Goal: Information Seeking & Learning: Learn about a topic

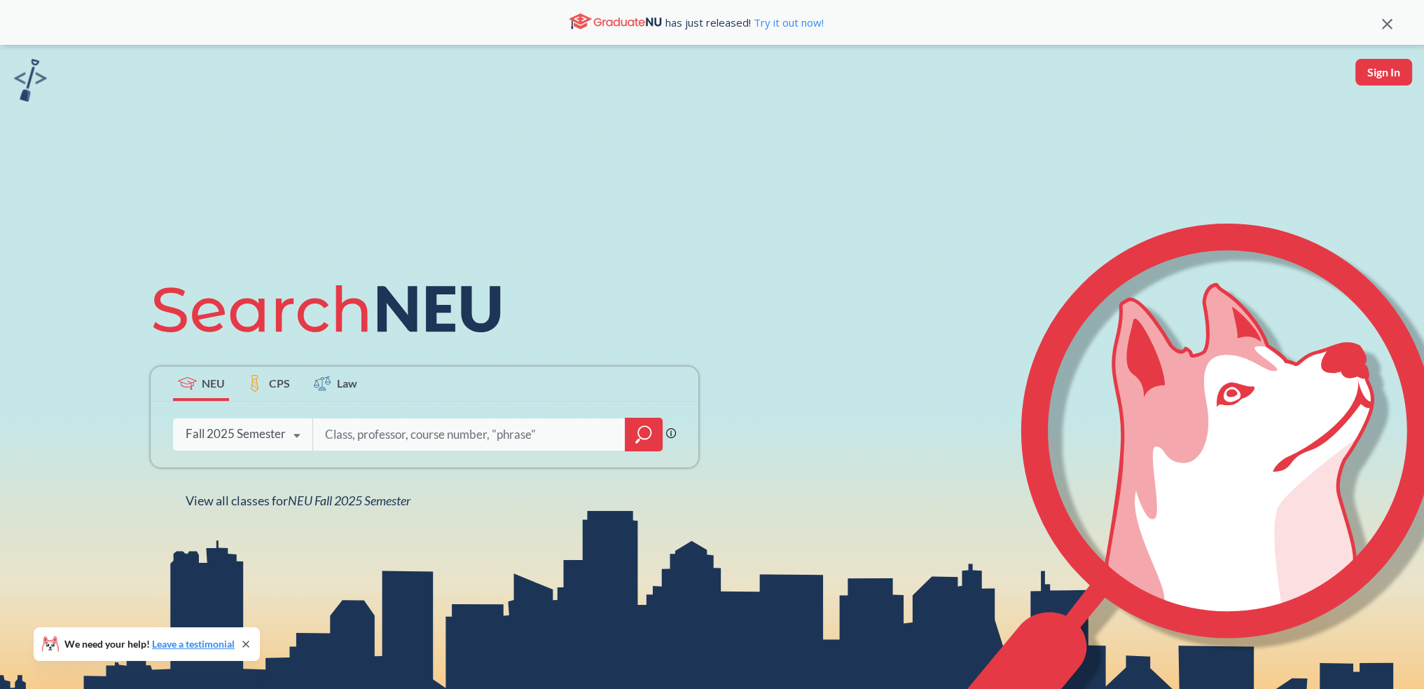
click at [387, 439] on input "search" at bounding box center [469, 434] width 291 height 29
type input "ece2310"
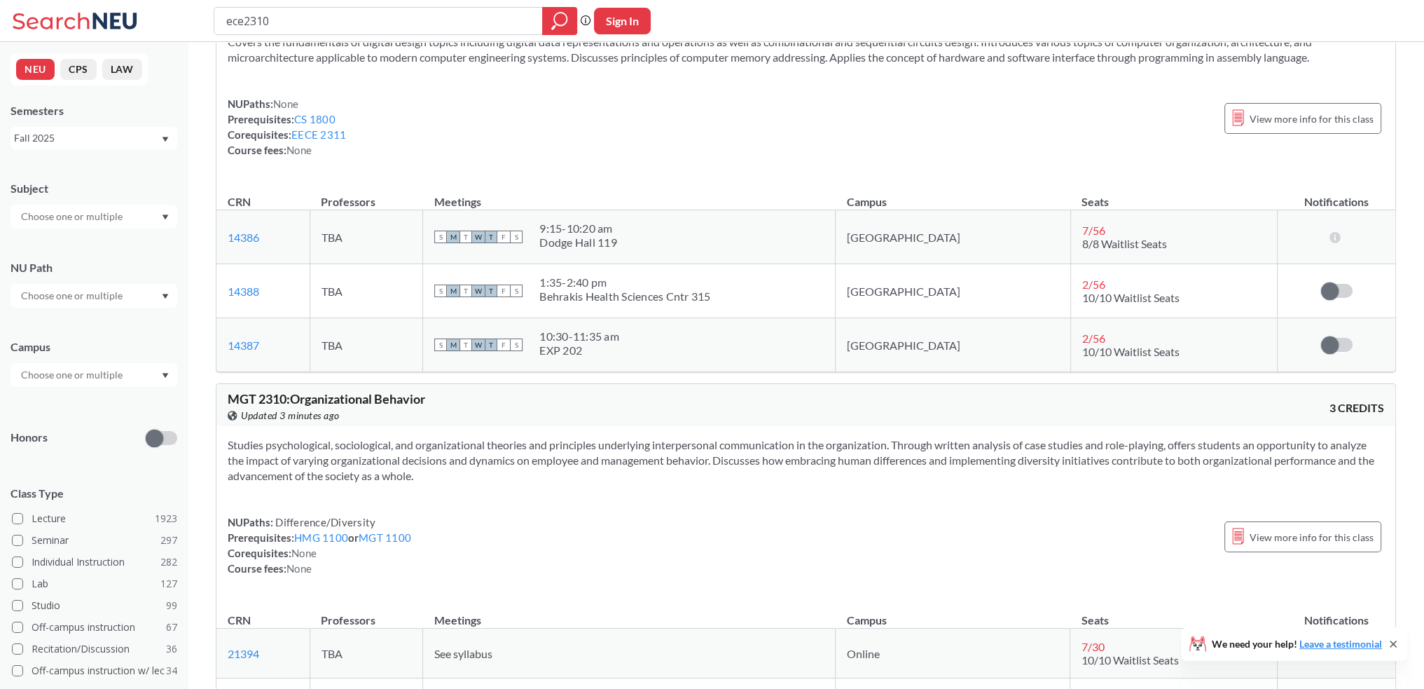
scroll to position [560, 0]
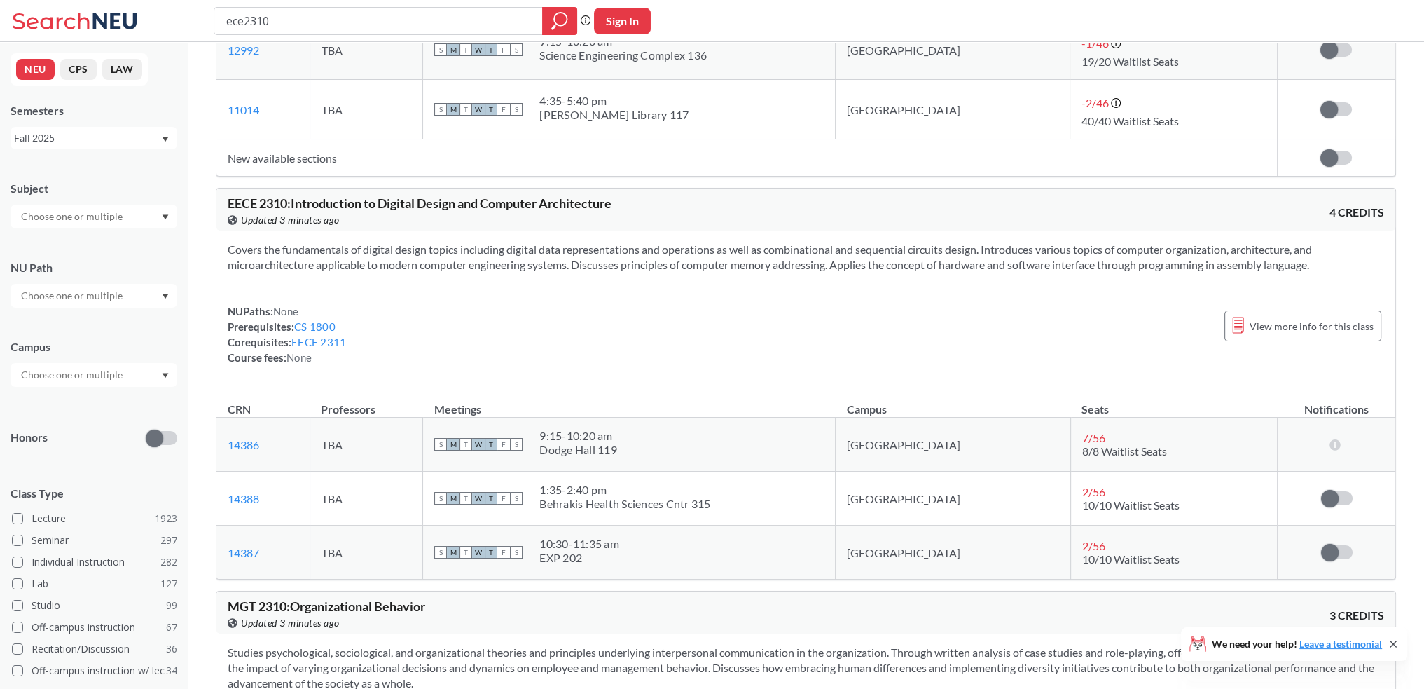
click at [1071, 437] on td "7 / 56 8/8 Waitlist Seats" at bounding box center [1174, 445] width 207 height 54
click at [1082, 438] on span "7 / 56" at bounding box center [1093, 437] width 23 height 13
drag, startPoint x: 1041, startPoint y: 437, endPoint x: 1072, endPoint y: 441, distance: 31.0
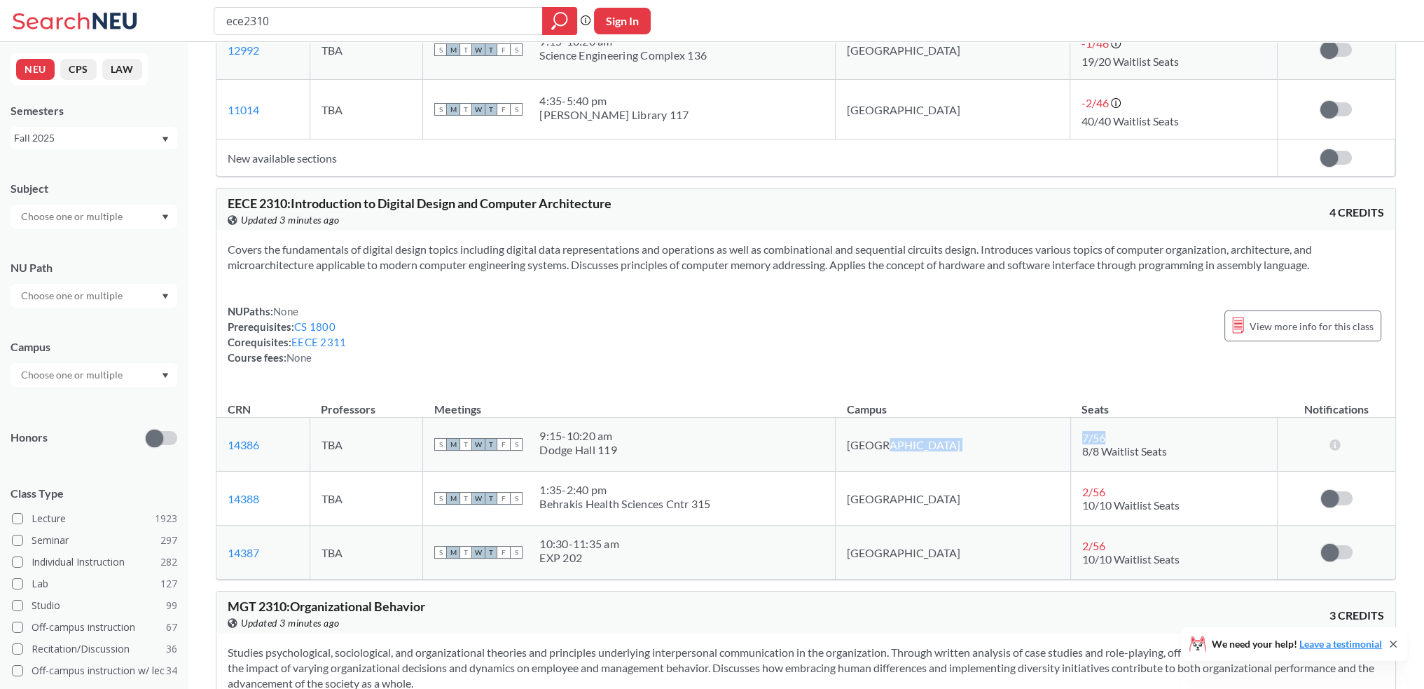
click at [1072, 441] on tr "14386 View this section on Banner. TBA S M T W T F S 9:15 - 10:20 am [GEOGRAPHI…" at bounding box center [805, 445] width 1179 height 54
click at [1082, 441] on div "7 / 56" at bounding box center [1105, 437] width 46 height 13
click at [472, 21] on input "ece2310" at bounding box center [379, 21] width 308 height 24
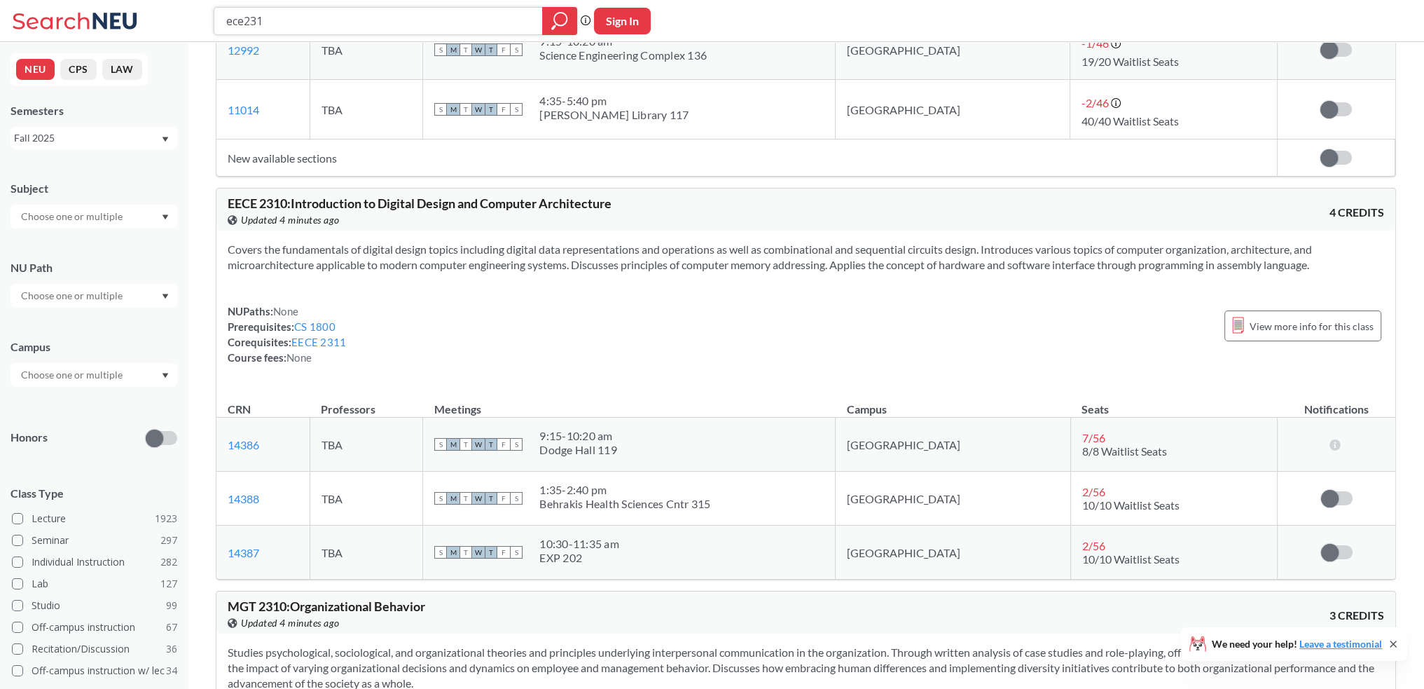
type input "ece2311"
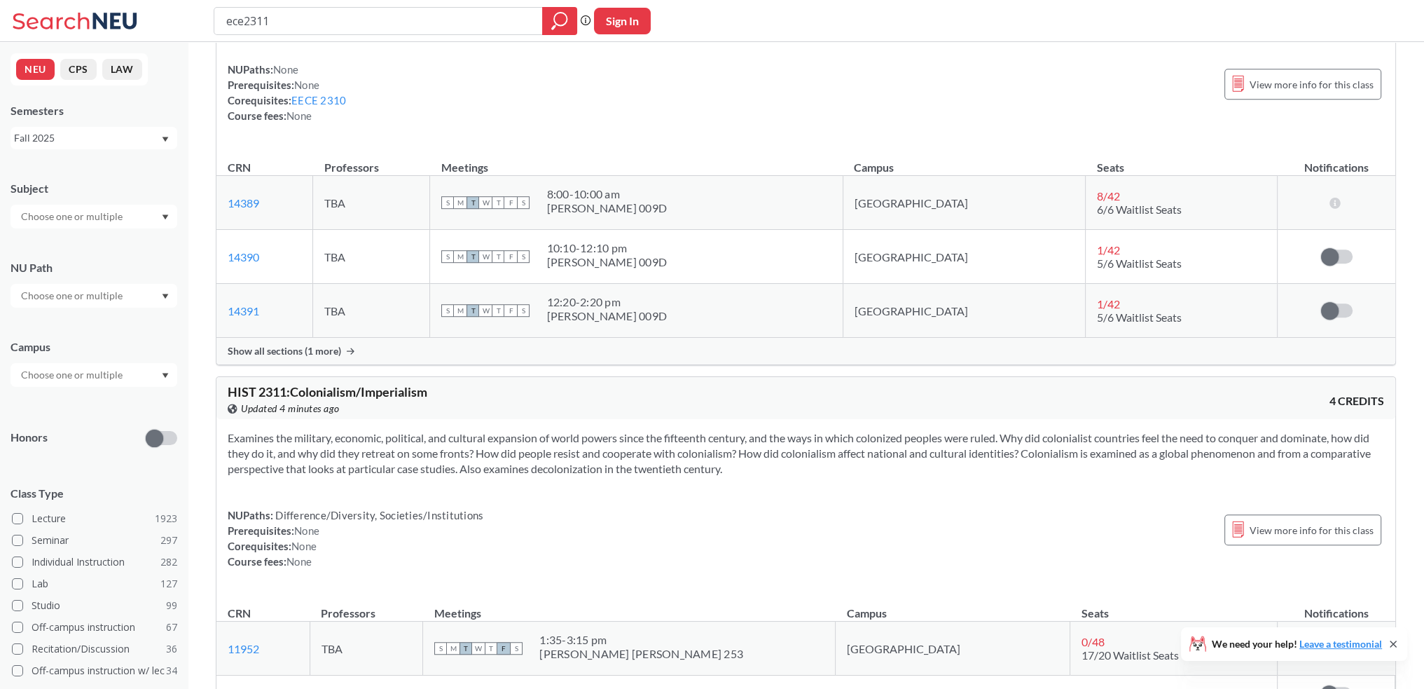
scroll to position [1191, 0]
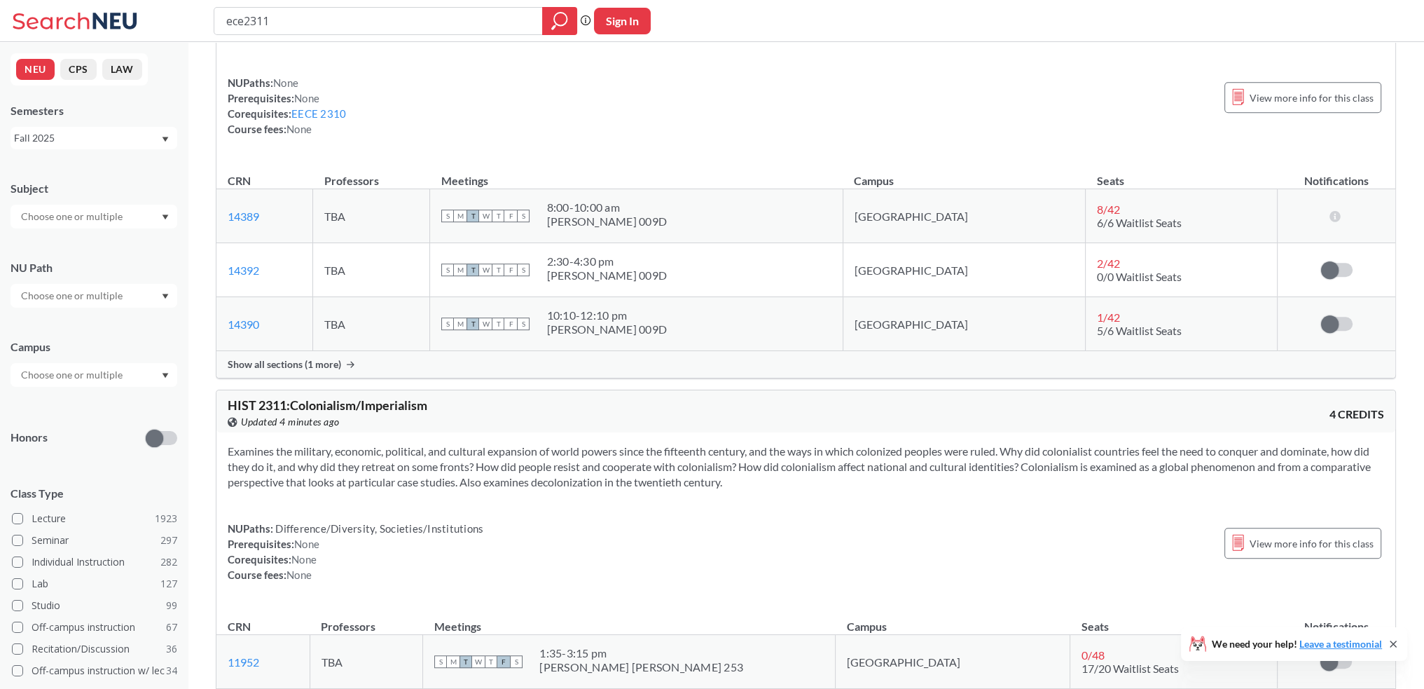
click at [986, 261] on td "[GEOGRAPHIC_DATA]" at bounding box center [964, 270] width 243 height 54
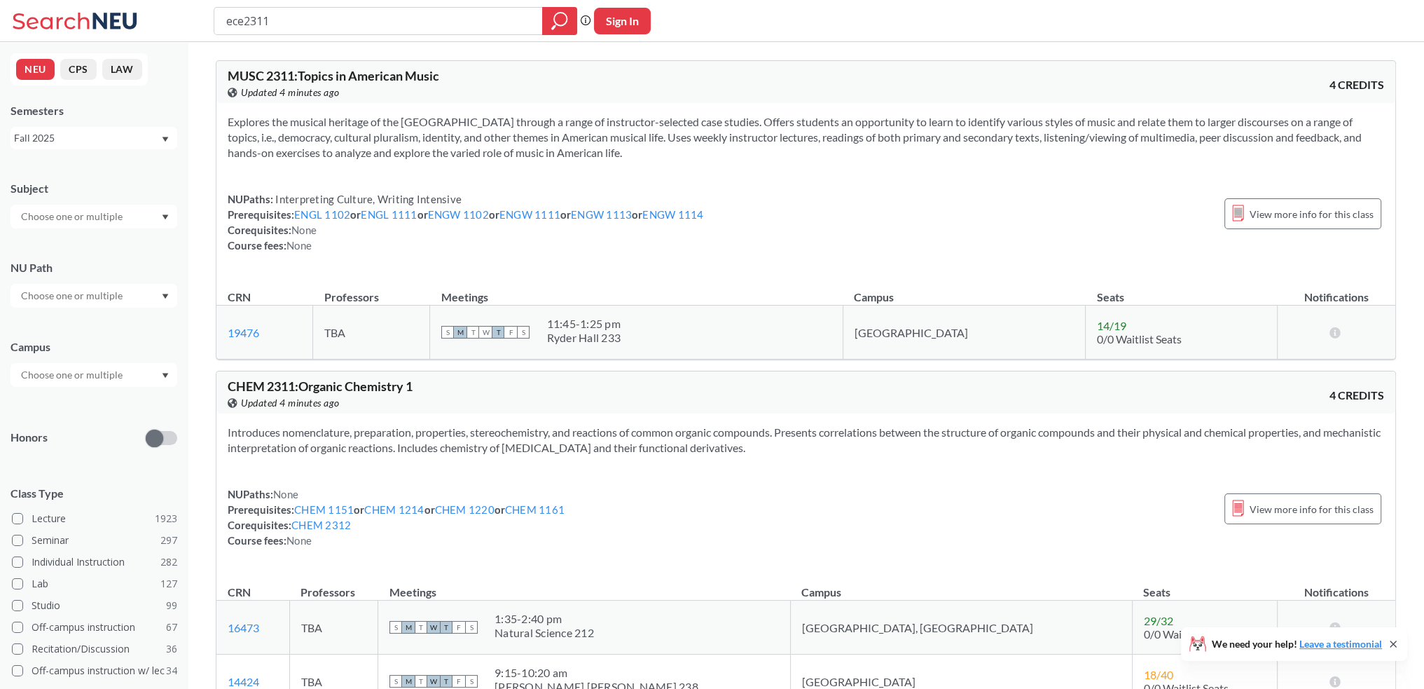
click at [367, 16] on input "ece2311" at bounding box center [379, 21] width 308 height 24
type input "cs1210"
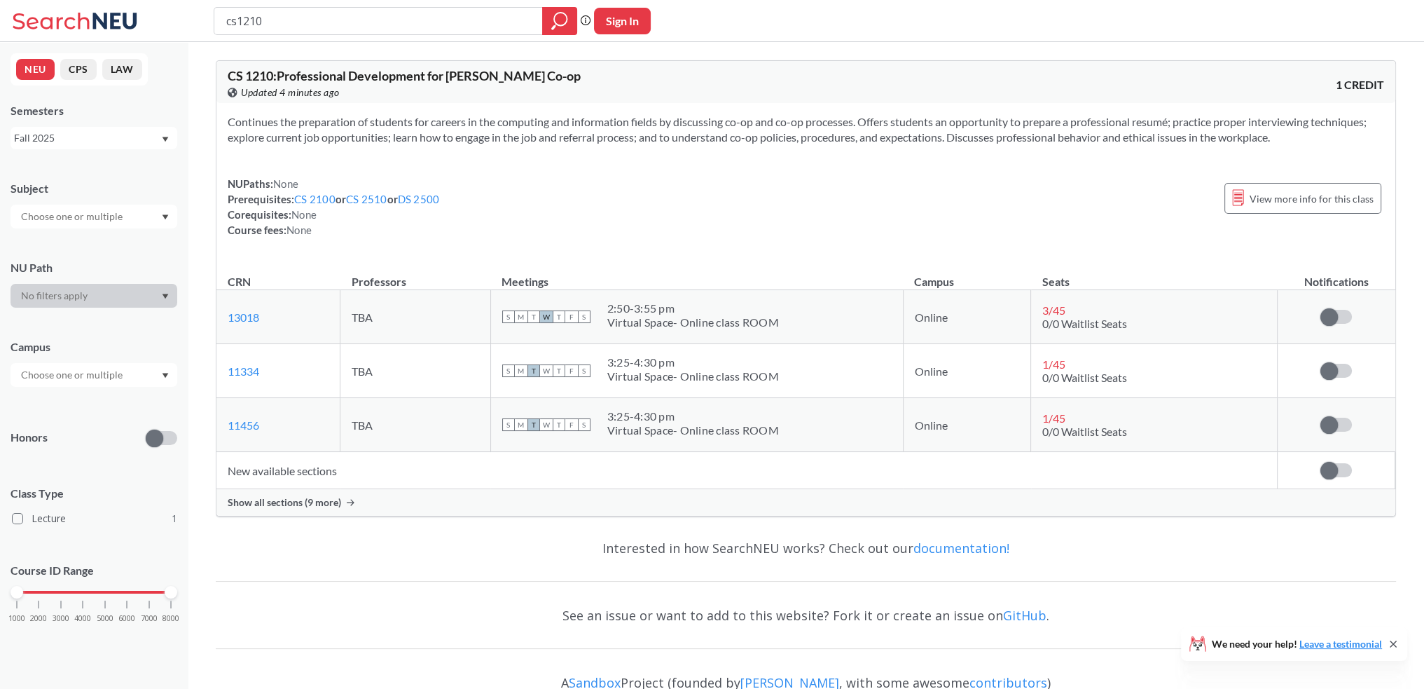
click at [343, 500] on div "Show all sections (9 more)" at bounding box center [805, 502] width 1179 height 27
